Goal: Find contact information: Find contact information

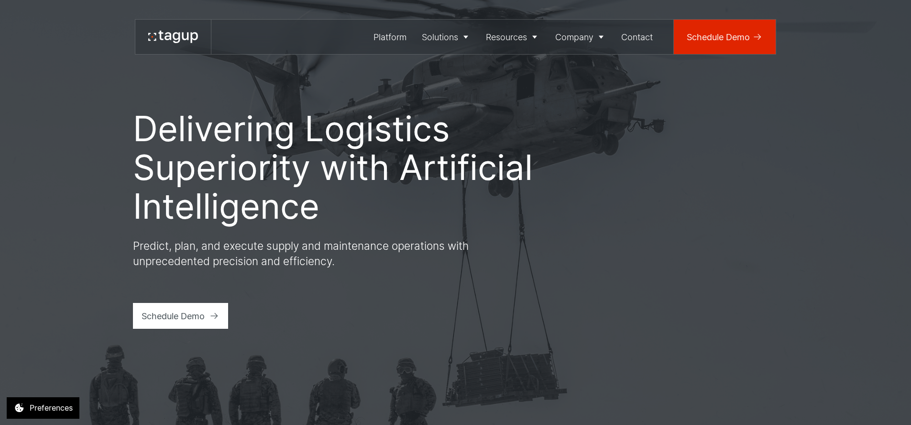
click at [728, 45] on link "Schedule Demo" at bounding box center [725, 37] width 102 height 34
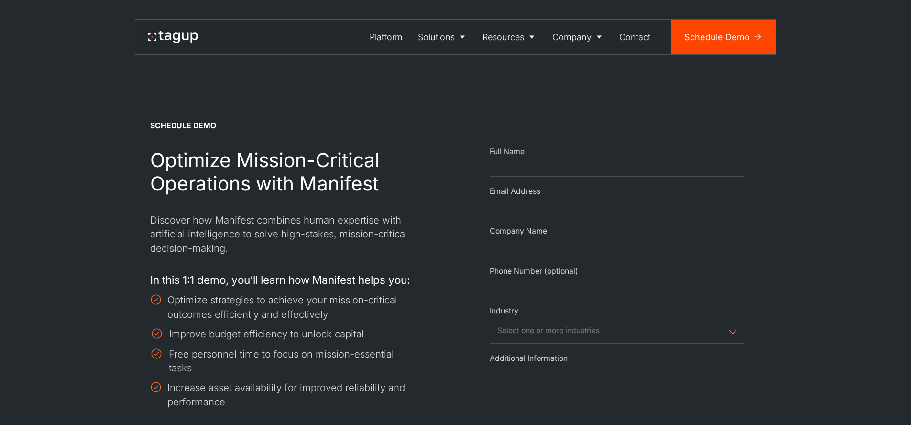
select select "Request Demo Form"
click at [628, 40] on div "Contact" at bounding box center [637, 37] width 32 height 13
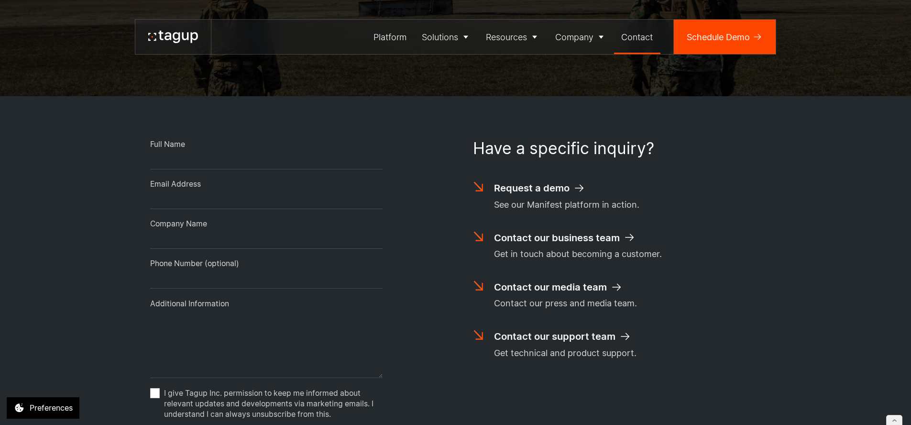
scroll to position [277, 0]
